Goal: Task Accomplishment & Management: Manage account settings

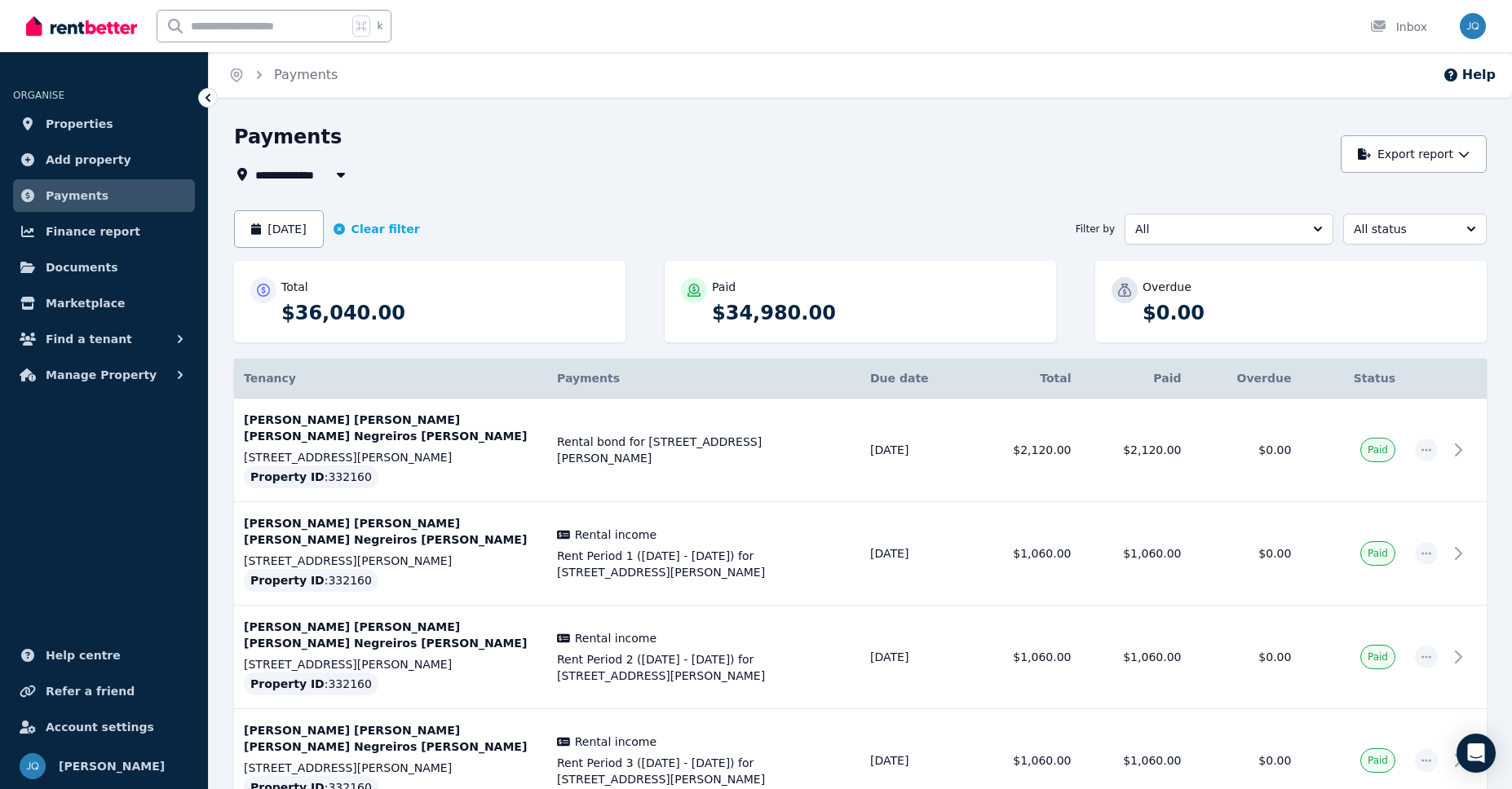
click at [598, 179] on div "**********" at bounding box center [783, 174] width 1098 height 19
